Goal: Use online tool/utility: Utilize a website feature to perform a specific function

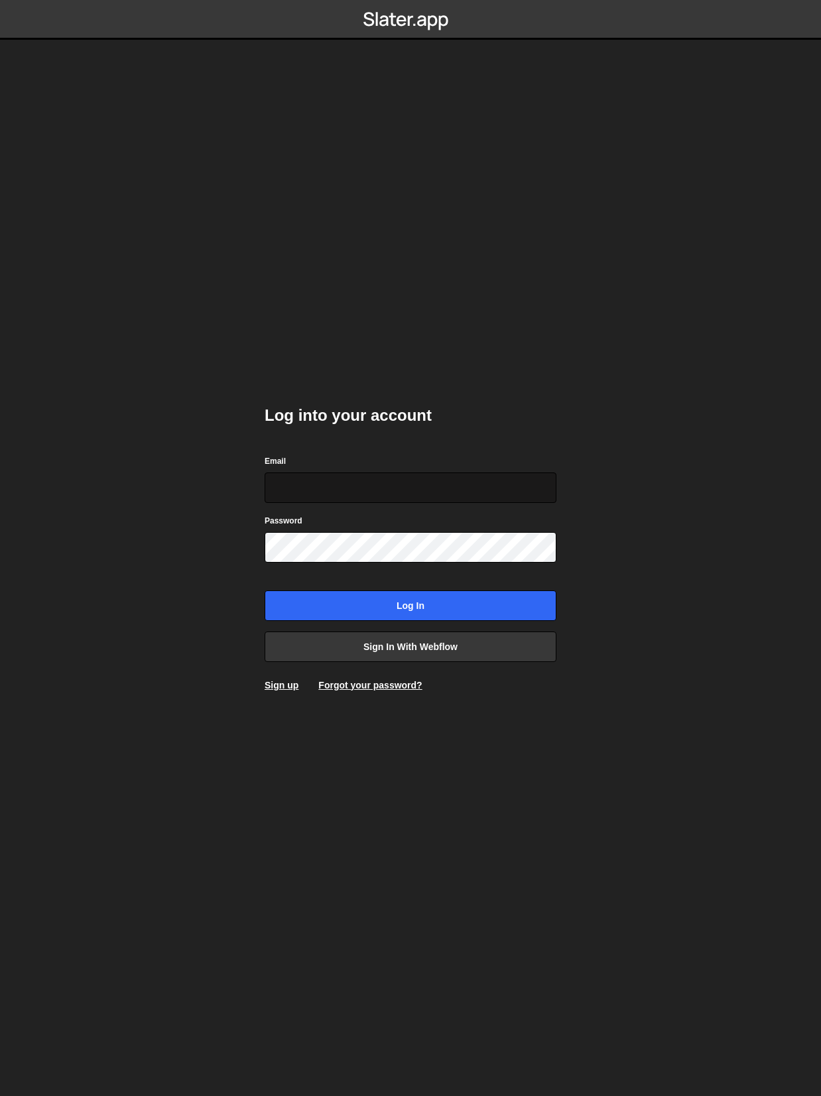
click at [316, 484] on input "Email" at bounding box center [410, 488] width 292 height 30
click at [357, 448] on div "Log into your account Email Password Log in Sign in with Webflow Sign up Forgot…" at bounding box center [410, 548] width 292 height 327
click at [416, 650] on link "Sign in with Webflow" at bounding box center [410, 647] width 292 height 30
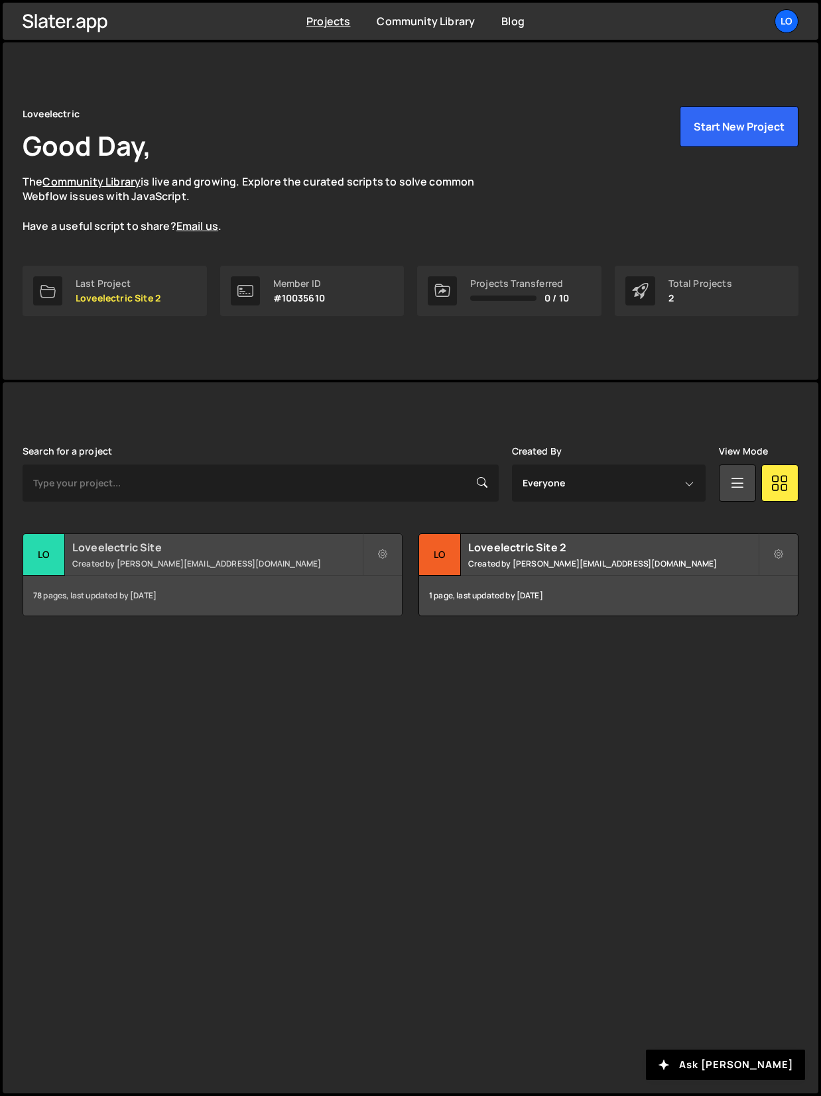
click at [205, 558] on small "Created by james@loveelectric.cars" at bounding box center [217, 563] width 290 height 11
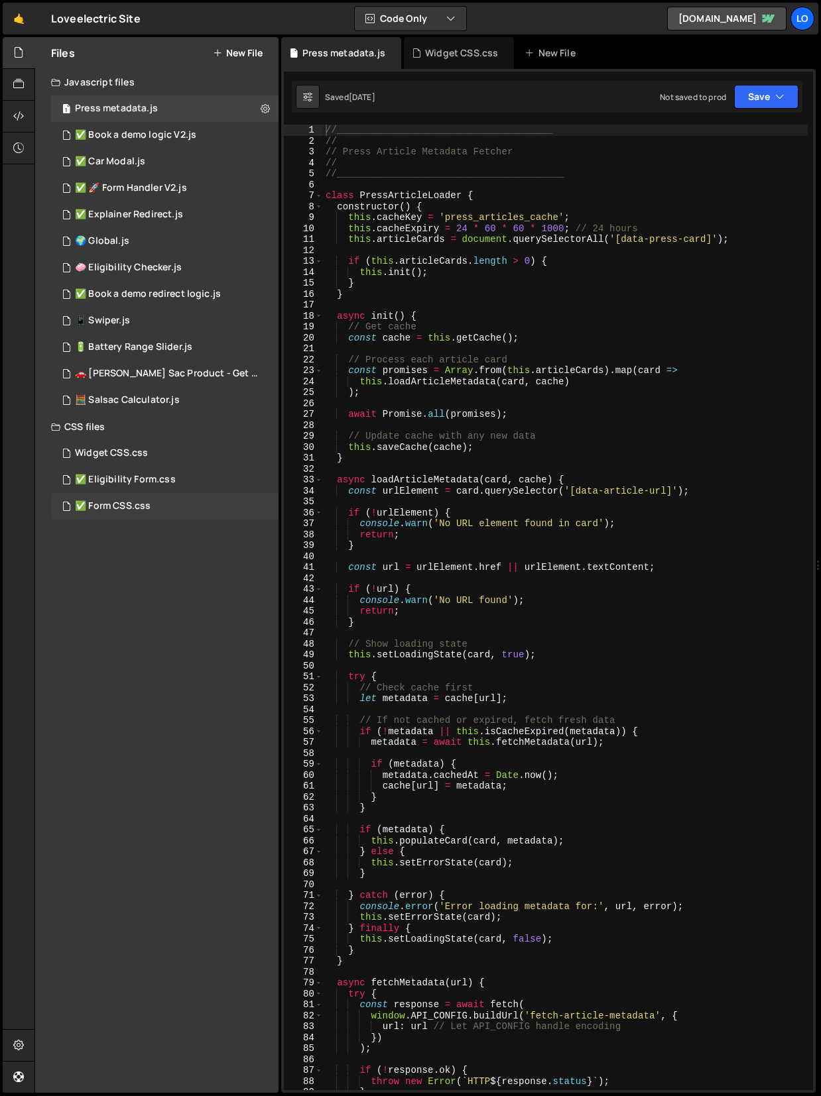
click at [105, 502] on div "✅ Form CSS.css" at bounding box center [113, 506] width 76 height 12
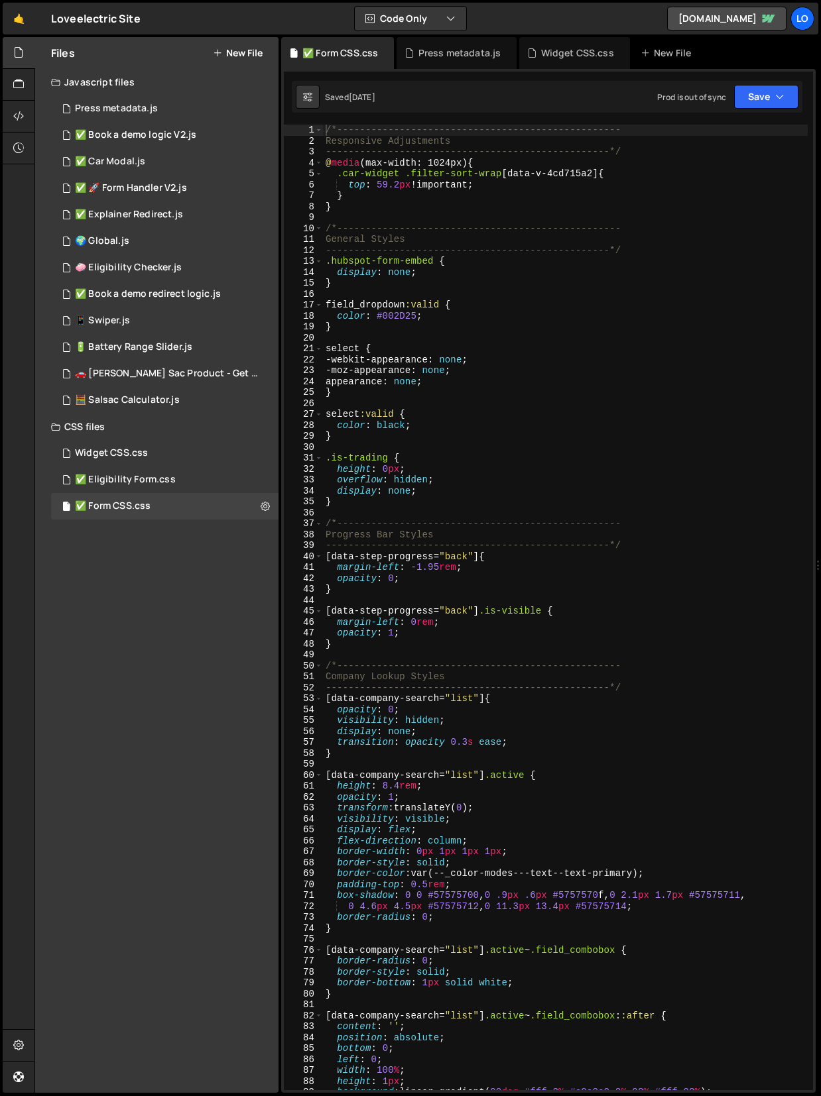
click at [393, 319] on div "/*-------------------------------------------------- Responsive Adjustments ---…" at bounding box center [565, 619] width 485 height 988
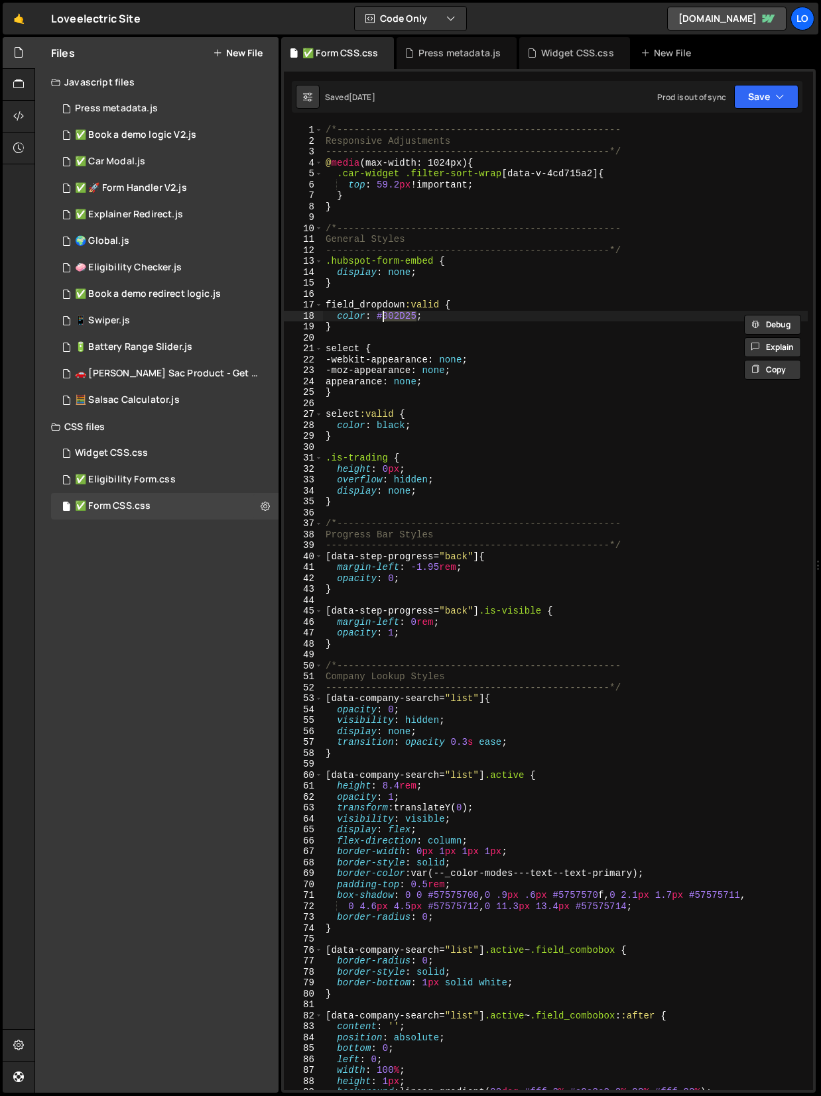
click at [512, 378] on div "/*-------------------------------------------------- Responsive Adjustments ---…" at bounding box center [565, 619] width 485 height 988
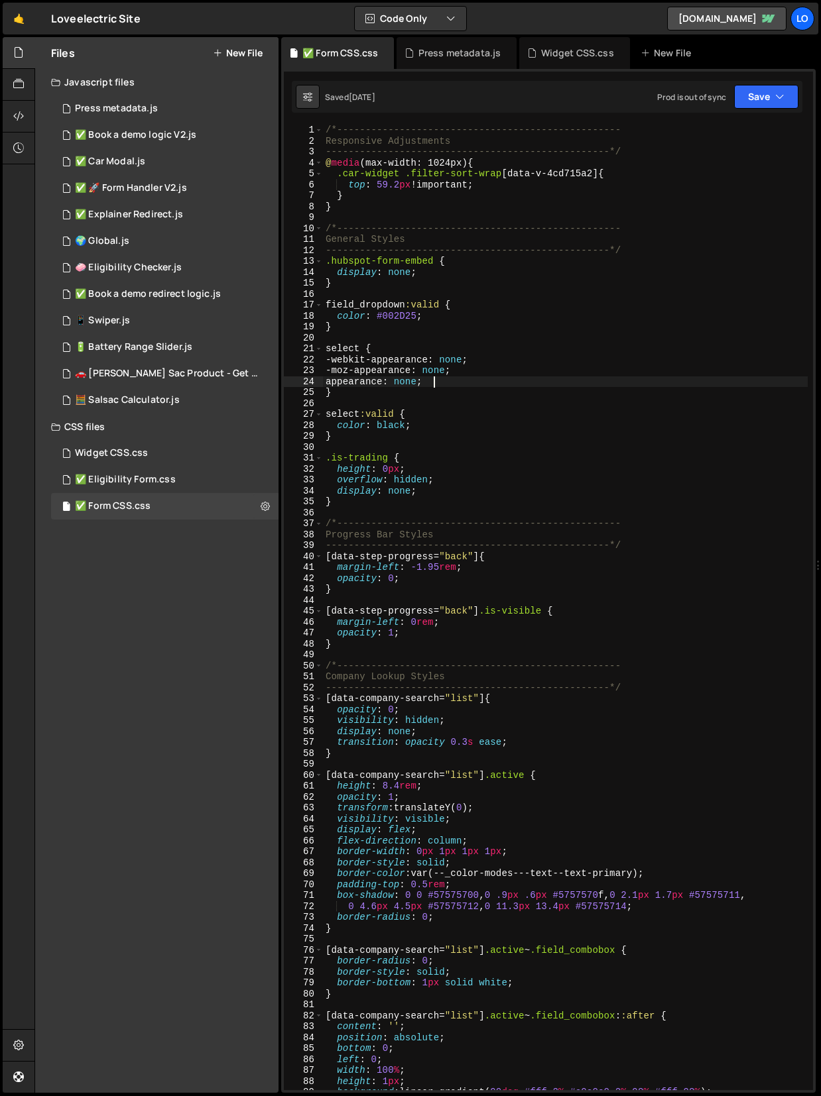
click at [473, 278] on div "/*-------------------------------------------------- Responsive Adjustments ---…" at bounding box center [565, 619] width 485 height 988
type textarea "}"
